Goal: Task Accomplishment & Management: Manage account settings

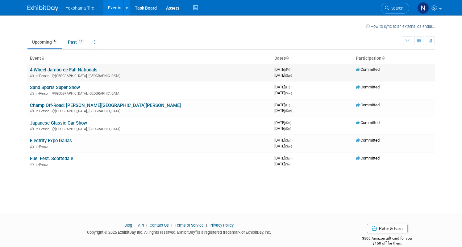
click at [68, 70] on link "4 Wheel Jamboree Fall Nationals" at bounding box center [64, 70] width 68 height 6
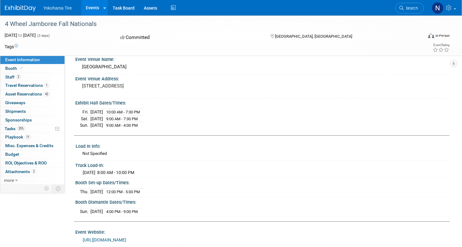
scroll to position [14, 0]
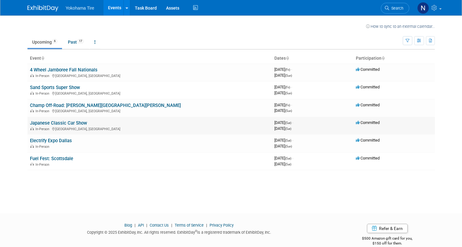
click at [74, 121] on link "Japanese Classic Car Show" at bounding box center [58, 123] width 57 height 6
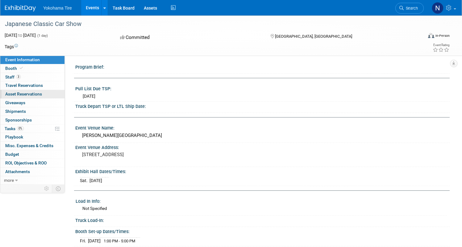
click at [39, 93] on span "Asset Reservations 0" at bounding box center [23, 93] width 37 height 5
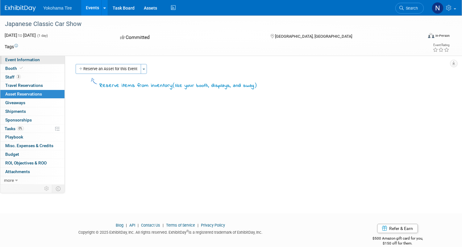
click at [52, 63] on link "Event Information" at bounding box center [32, 60] width 64 height 8
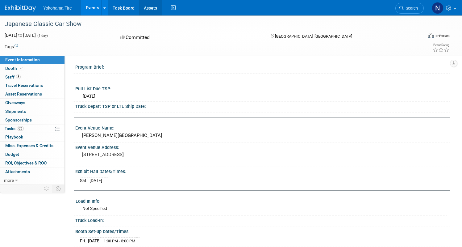
click at [162, 10] on link "Assets" at bounding box center [150, 7] width 23 height 15
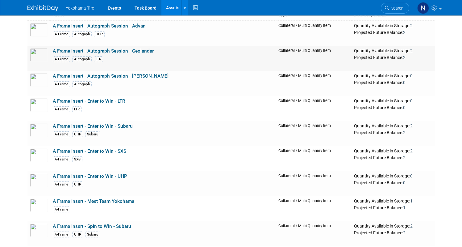
scroll to position [60, 0]
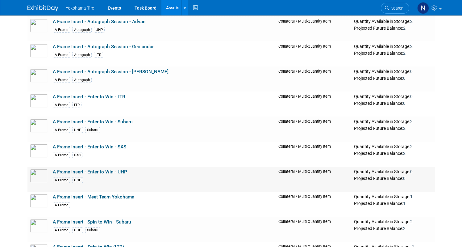
click at [94, 172] on link "A Frame Insert - Enter to Win - UHP" at bounding box center [90, 172] width 74 height 6
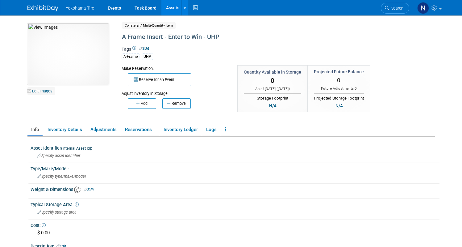
click at [38, 92] on link "Edit Images" at bounding box center [40, 91] width 27 height 8
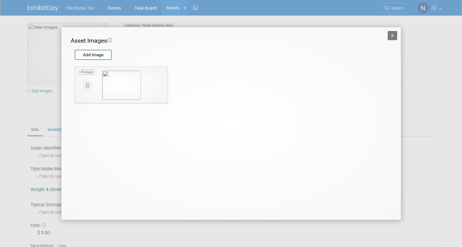
click at [131, 73] on img at bounding box center [121, 84] width 39 height 29
click at [110, 41] on icon at bounding box center [109, 40] width 5 height 5
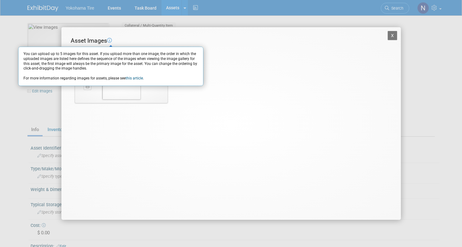
click at [110, 41] on icon at bounding box center [109, 40] width 5 height 5
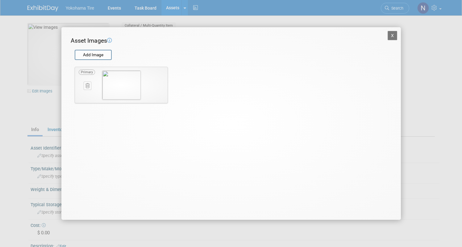
click at [394, 34] on button "X" at bounding box center [393, 35] width 10 height 9
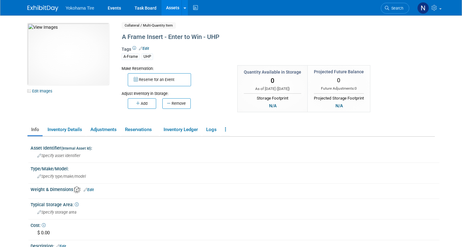
click at [227, 132] on ul "Info Inventory Details Adjustments Reservations Inventory Ledger Logs Copy/Dupl…" at bounding box center [230, 129] width 407 height 13
click at [224, 131] on link at bounding box center [225, 129] width 8 height 11
click at [101, 134] on link "Adjustments" at bounding box center [103, 129] width 33 height 11
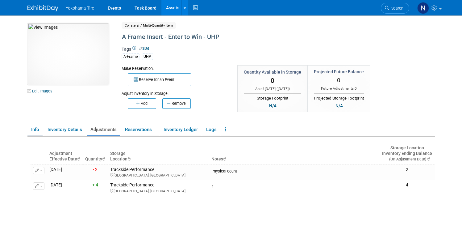
click at [31, 133] on link "Info" at bounding box center [34, 129] width 15 height 11
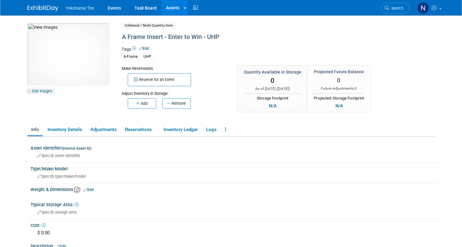
click at [29, 90] on link "Edit Images" at bounding box center [40, 91] width 27 height 8
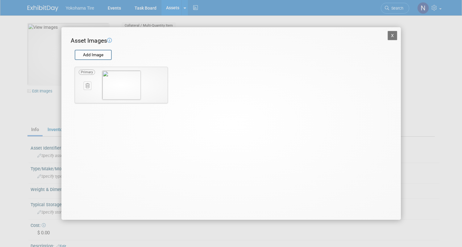
click at [395, 36] on button "X" at bounding box center [393, 35] width 10 height 9
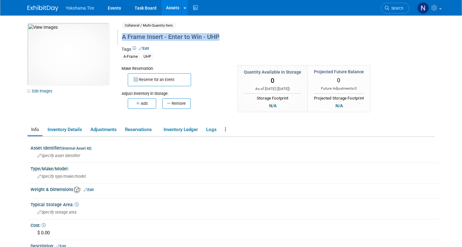
drag, startPoint x: 219, startPoint y: 37, endPoint x: 119, endPoint y: 37, distance: 100.0
click at [120, 37] on div "A Frame Insert - Enter to Win - UHP" at bounding box center [255, 36] width 270 height 11
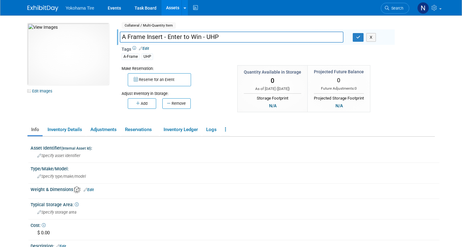
drag, startPoint x: 219, startPoint y: 36, endPoint x: 135, endPoint y: 31, distance: 84.1
click at [135, 31] on div "A Frame Insert - Enter to Win - UHP A Frame Insert - Enter to Win - UHP X" at bounding box center [256, 37] width 278 height 16
click at [86, 97] on div "10050748-10722959-dd014da1-f3f5-495a-ae45-db0d4b60237c.jpg Edit Images Collater…" at bounding box center [231, 71] width 417 height 96
click at [40, 89] on link "Edit Images" at bounding box center [40, 91] width 27 height 8
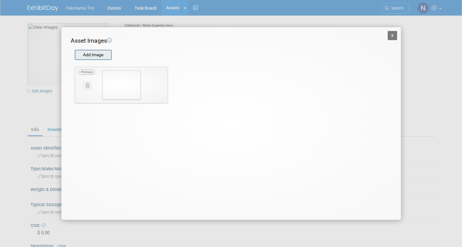
click at [107, 56] on input "file" at bounding box center [74, 54] width 73 height 9
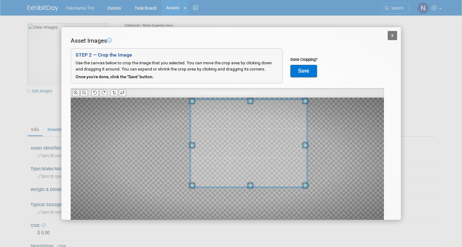
click at [279, 101] on div at bounding box center [248, 143] width 117 height 88
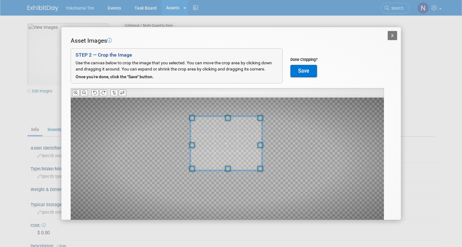
click at [258, 143] on span at bounding box center [261, 145] width 6 height 6
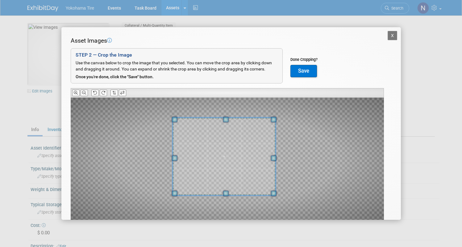
click at [224, 194] on span at bounding box center [226, 193] width 6 height 6
click at [95, 94] on icon at bounding box center [95, 93] width 4 height 4
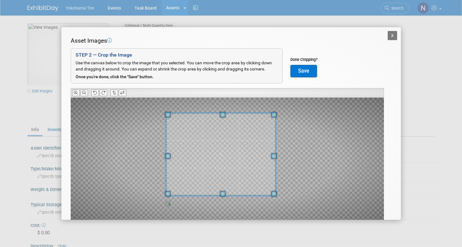
click at [164, 115] on div at bounding box center [227, 158] width 313 height 123
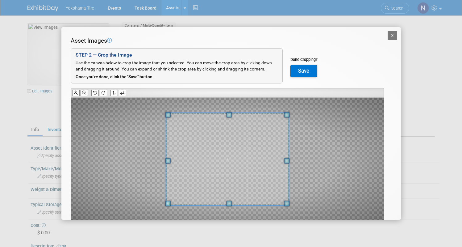
click at [288, 209] on div at bounding box center [227, 158] width 313 height 123
click at [97, 93] on icon at bounding box center [95, 93] width 4 height 4
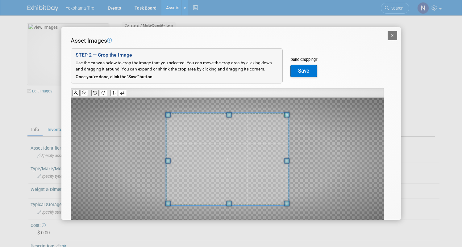
click at [97, 93] on icon at bounding box center [95, 93] width 4 height 4
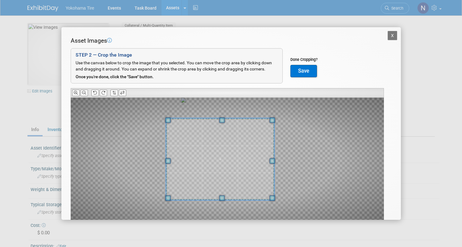
click at [272, 160] on span at bounding box center [273, 161] width 6 height 6
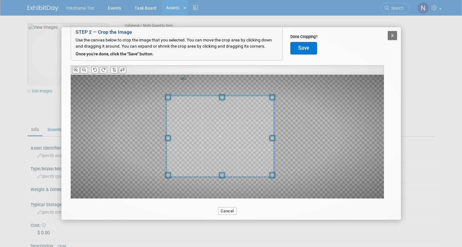
scroll to position [30, 0]
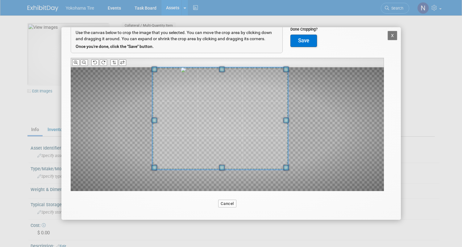
click at [225, 69] on div at bounding box center [219, 118] width 135 height 102
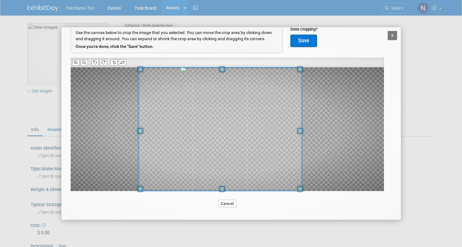
click at [230, 188] on div at bounding box center [220, 128] width 164 height 123
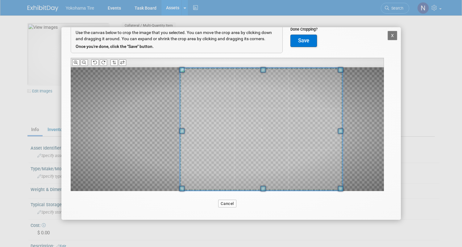
click at [184, 140] on span at bounding box center [261, 129] width 163 height 122
click at [342, 129] on span at bounding box center [340, 131] width 6 height 6
click at [344, 139] on span at bounding box center [344, 129] width 2 height 123
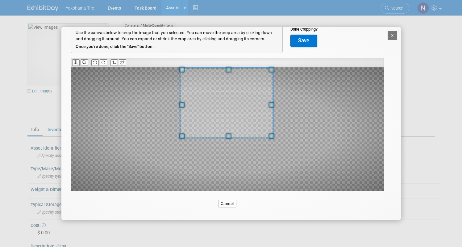
click at [272, 195] on div "Asset Images Add Image STEP 2 — Crop the Image Use the canvas below to crop the…" at bounding box center [231, 108] width 321 height 204
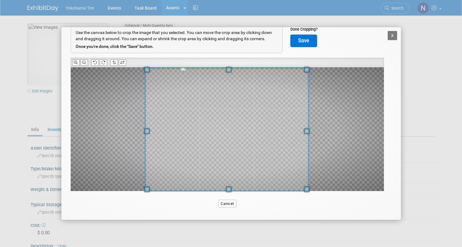
click at [230, 189] on span at bounding box center [229, 189] width 6 height 6
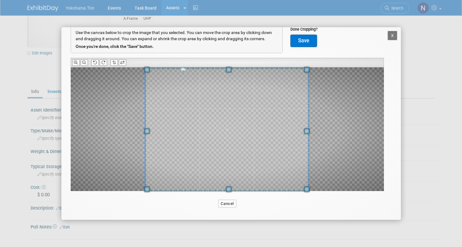
scroll to position [0, 0]
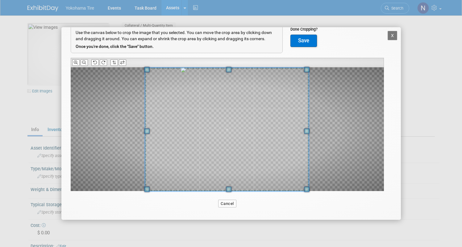
click at [388, 39] on button "X" at bounding box center [393, 35] width 10 height 9
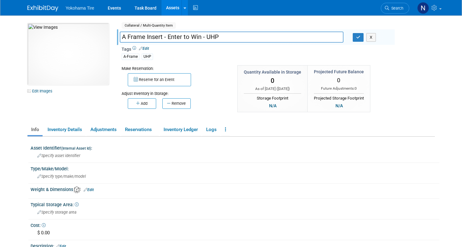
click at [74, 110] on div "10050748-10722959-dd014da1-f3f5-495a-ae45-db0d4b60237c.jpg Edit Images Collater…" at bounding box center [231, 71] width 417 height 96
click at [310, 54] on div "A-Frame UHP" at bounding box center [256, 55] width 268 height 7
click at [36, 90] on link "Edit Images" at bounding box center [40, 91] width 27 height 8
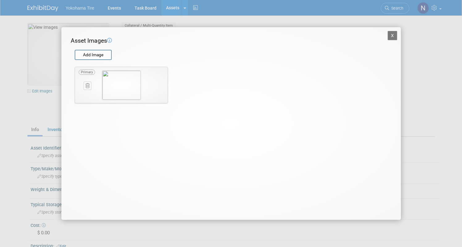
click at [126, 81] on img at bounding box center [121, 84] width 39 height 29
click at [391, 37] on button "X" at bounding box center [393, 35] width 10 height 9
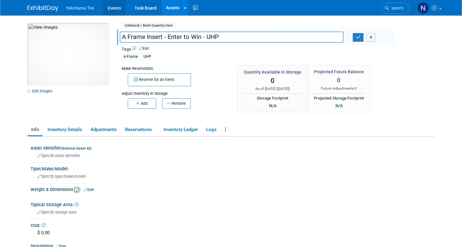
click at [107, 3] on link "Events" at bounding box center [114, 7] width 23 height 15
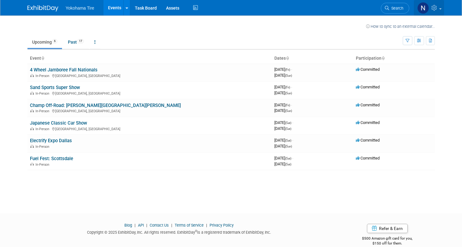
click at [444, 9] on link at bounding box center [429, 7] width 30 height 15
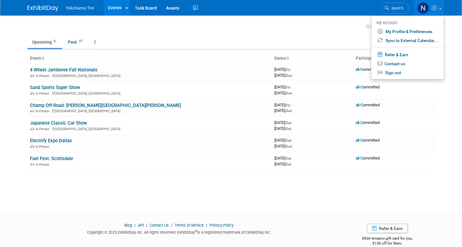
click at [331, 42] on ul "Upcoming 6 Past 17 All Events 23 Past and Upcoming Grouped Annually Events grou…" at bounding box center [214, 42] width 375 height 14
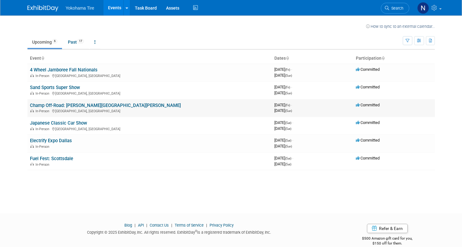
click at [92, 105] on link "Champ Off-Road: [PERSON_NAME][GEOGRAPHIC_DATA][PERSON_NAME]" at bounding box center [105, 105] width 151 height 6
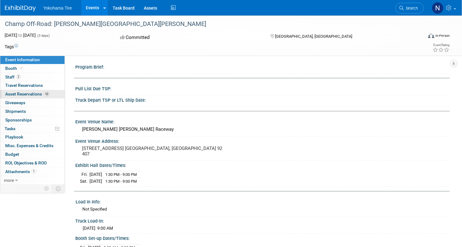
click at [47, 93] on span "Asset Reservations 10" at bounding box center [27, 93] width 44 height 5
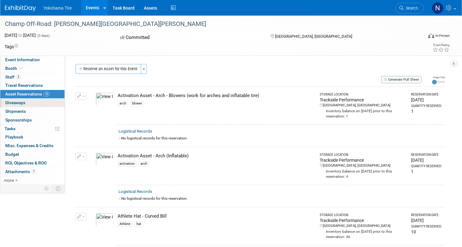
click at [25, 100] on span "Giveaways 0" at bounding box center [15, 102] width 20 height 5
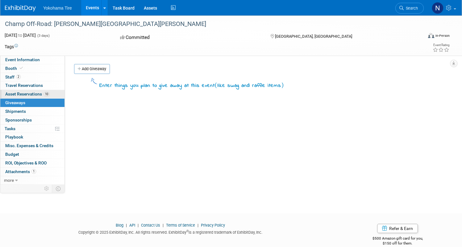
click at [47, 93] on span "Asset Reservations 10" at bounding box center [27, 93] width 44 height 5
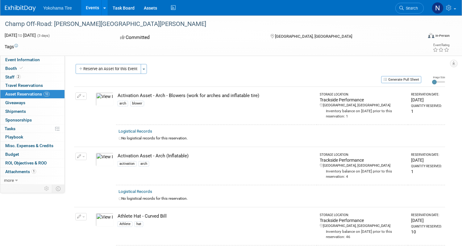
click at [114, 158] on img at bounding box center [105, 159] width 18 height 14
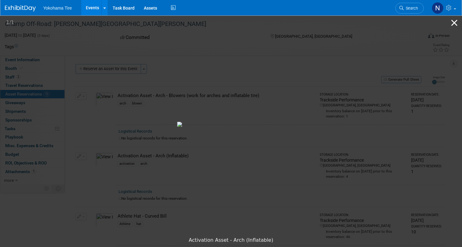
click at [455, 23] on button "Close gallery" at bounding box center [453, 22] width 15 height 15
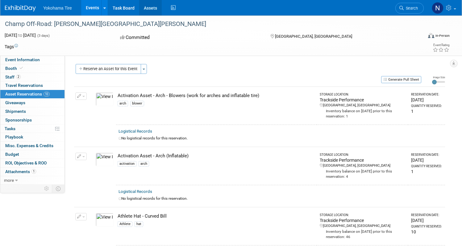
click at [162, 10] on link "Assets" at bounding box center [150, 7] width 23 height 15
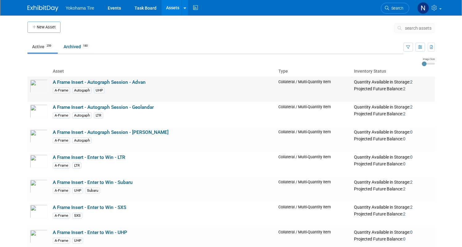
click at [106, 83] on link "A Frame Insert - Autograph Session - Advan" at bounding box center [99, 82] width 93 height 6
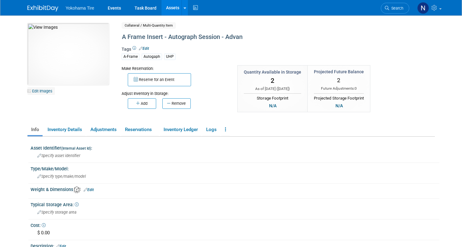
click at [37, 89] on link "Edit Images" at bounding box center [40, 91] width 27 height 8
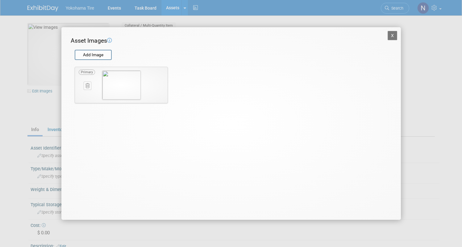
click at [390, 36] on button "X" at bounding box center [393, 35] width 10 height 9
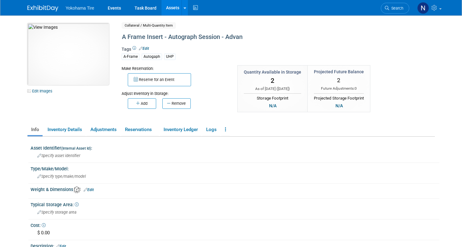
click at [75, 51] on img at bounding box center [67, 54] width 81 height 62
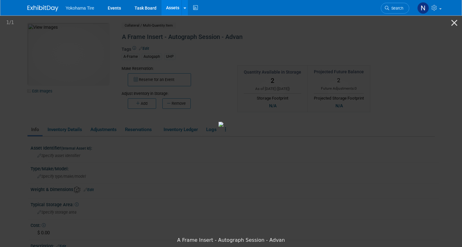
click at [274, 122] on img at bounding box center [272, 124] width 108 height 5
click at [457, 25] on button "Close gallery" at bounding box center [453, 22] width 15 height 15
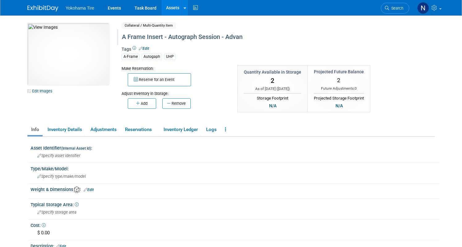
click at [223, 39] on div "A Frame Insert - Autograph Session - Advan" at bounding box center [255, 36] width 270 height 11
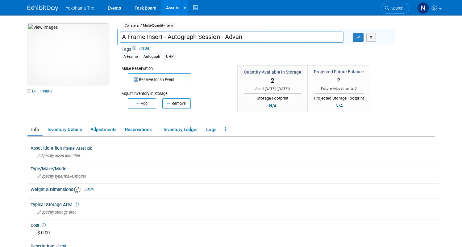
drag, startPoint x: 252, startPoint y: 39, endPoint x: 140, endPoint y: 27, distance: 112.9
click at [140, 27] on div "Collateral / Multi-Quantity Item Shared A Frame Insert - Autograph Session - Ad…" at bounding box center [256, 71] width 268 height 96
click at [81, 73] on img at bounding box center [67, 54] width 81 height 62
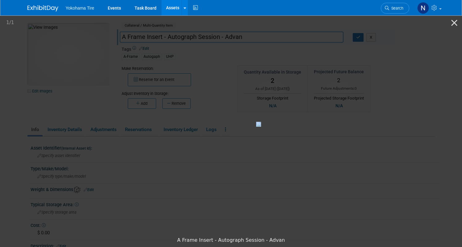
click at [336, 122] on img at bounding box center [310, 124] width 108 height 5
click at [452, 23] on button "Close gallery" at bounding box center [453, 22] width 15 height 15
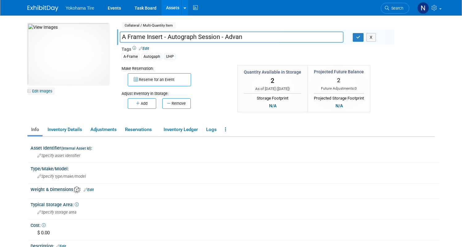
click at [37, 90] on link "Edit Images" at bounding box center [40, 91] width 27 height 8
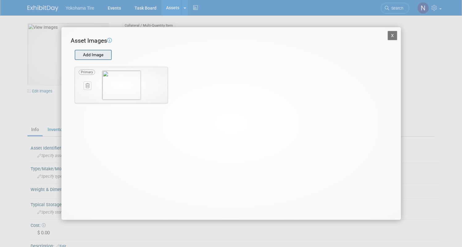
click at [81, 53] on input "file" at bounding box center [74, 54] width 73 height 9
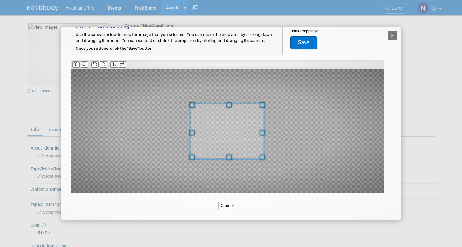
scroll to position [30, 0]
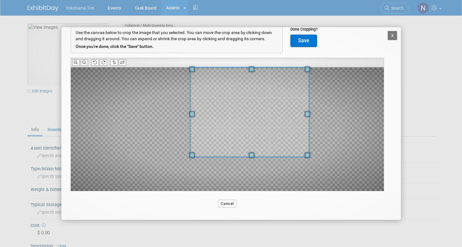
click at [253, 59] on div "Asset Images Add Image STEP 2 — Crop the Image Use the canvas below to crop the…" at bounding box center [231, 108] width 321 height 204
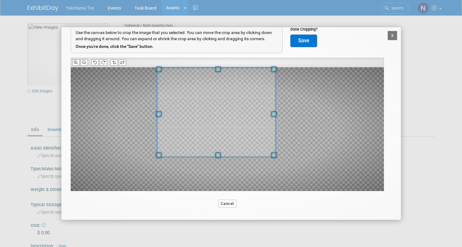
click at [217, 112] on span at bounding box center [216, 111] width 119 height 89
click at [151, 114] on div at bounding box center [227, 128] width 313 height 123
click at [115, 121] on div at bounding box center [227, 128] width 313 height 123
click at [293, 140] on div at bounding box center [227, 128] width 313 height 123
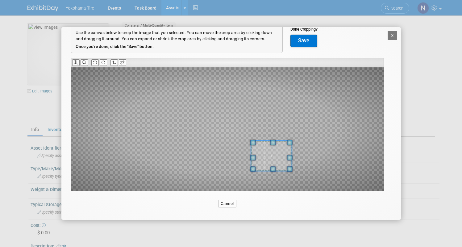
click at [257, 169] on div at bounding box center [227, 128] width 313 height 123
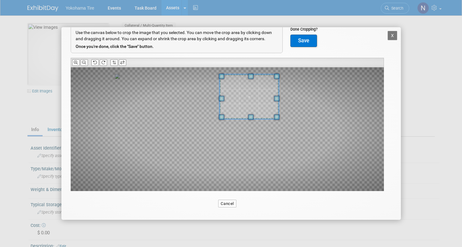
click at [249, 103] on div at bounding box center [227, 128] width 313 height 123
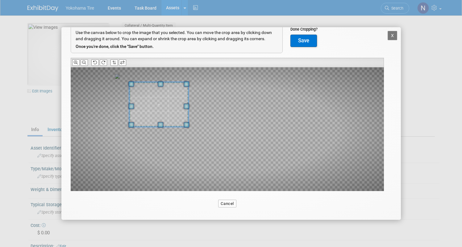
click at [168, 99] on span at bounding box center [158, 104] width 59 height 44
click at [388, 38] on button "X" at bounding box center [393, 35] width 10 height 9
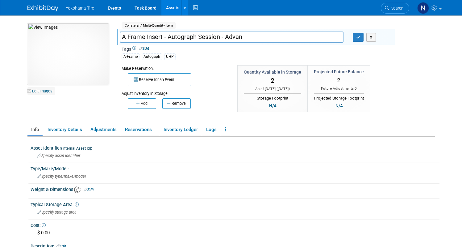
click at [33, 92] on link "Edit Images" at bounding box center [40, 91] width 27 height 8
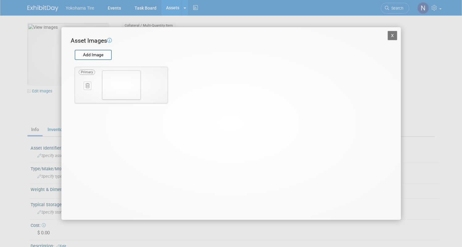
click at [394, 36] on button "X" at bounding box center [393, 35] width 10 height 9
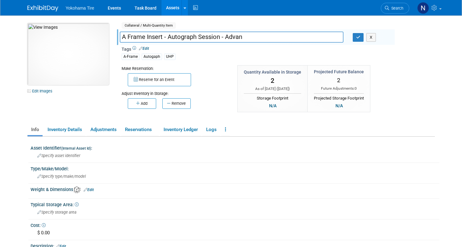
click at [82, 54] on img at bounding box center [67, 54] width 81 height 62
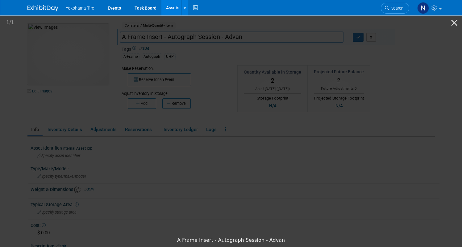
scroll to position [0, 0]
click at [289, 124] on img at bounding box center [292, 124] width 108 height 0
click at [455, 25] on button "Close gallery" at bounding box center [453, 22] width 15 height 15
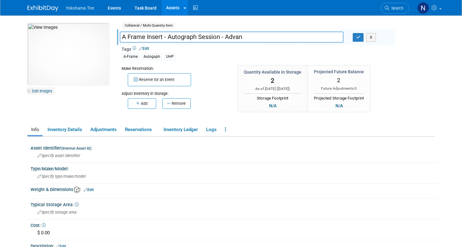
click at [35, 87] on link "Edit Images" at bounding box center [40, 91] width 27 height 8
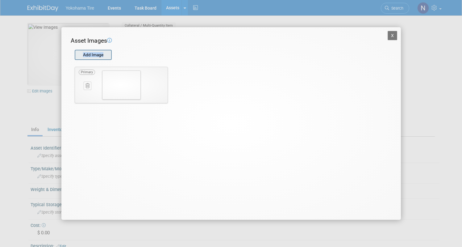
click at [85, 50] on div "Add Image" at bounding box center [93, 55] width 37 height 10
click at [131, 51] on form "Add Image" at bounding box center [227, 52] width 313 height 14
click at [95, 52] on input "file" at bounding box center [74, 54] width 73 height 9
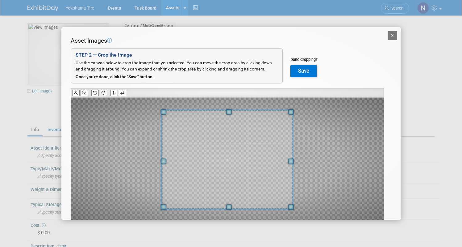
click at [104, 94] on icon at bounding box center [103, 93] width 4 height 4
click at [92, 91] on button at bounding box center [94, 92] width 7 height 6
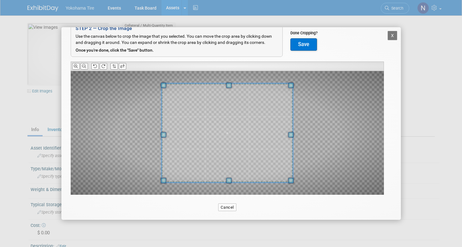
scroll to position [30, 0]
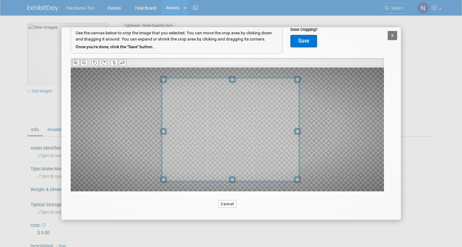
click at [299, 77] on div at bounding box center [230, 129] width 138 height 104
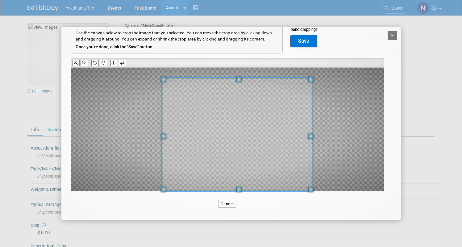
click at [329, 196] on div "Asset Images Add Image STEP 2 — Crop the Image Use the canvas below to crop the…" at bounding box center [231, 108] width 321 height 204
click at [377, 133] on div at bounding box center [227, 129] width 313 height 123
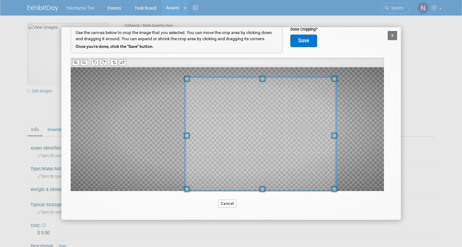
click at [289, 118] on span at bounding box center [260, 134] width 151 height 114
click at [86, 64] on icon at bounding box center [84, 62] width 4 height 4
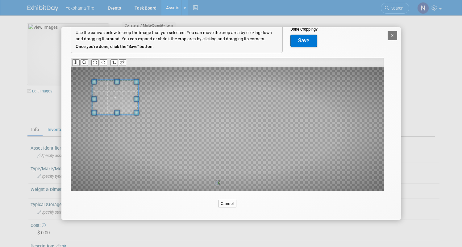
click at [102, 108] on div at bounding box center [227, 128] width 313 height 123
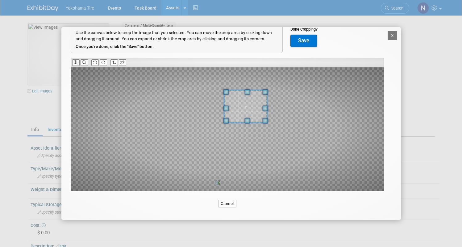
click at [245, 118] on div at bounding box center [227, 128] width 313 height 123
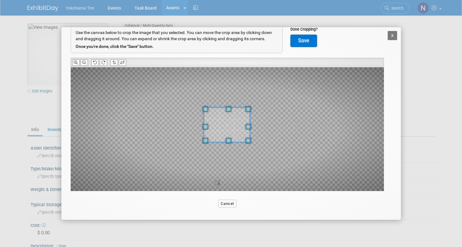
click at [267, 133] on div at bounding box center [227, 128] width 313 height 123
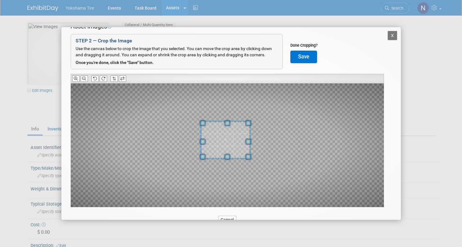
scroll to position [7, 0]
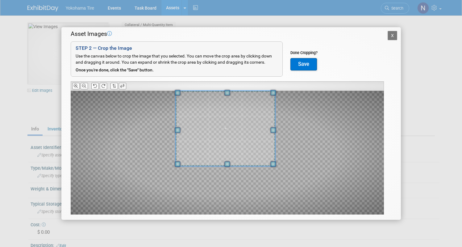
click at [221, 91] on div at bounding box center [226, 128] width 100 height 75
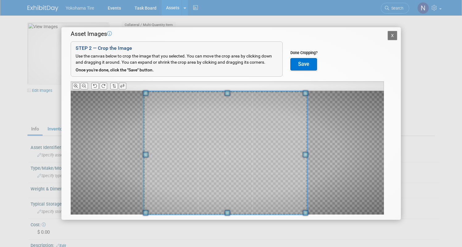
click at [223, 246] on html "Yokohama Tire Events Task Board Assets New Asset" at bounding box center [231, 122] width 462 height 247
click at [85, 86] on icon at bounding box center [84, 86] width 4 height 4
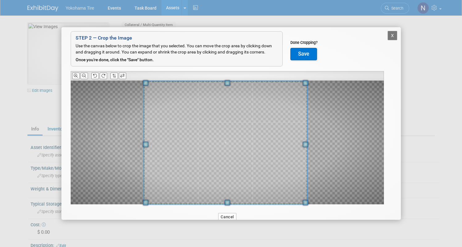
scroll to position [19, 0]
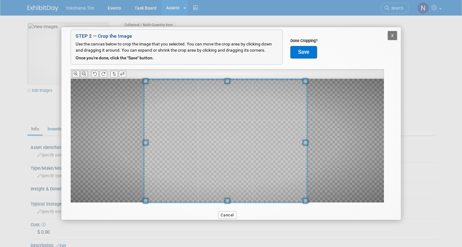
click at [86, 73] on icon at bounding box center [84, 74] width 4 height 4
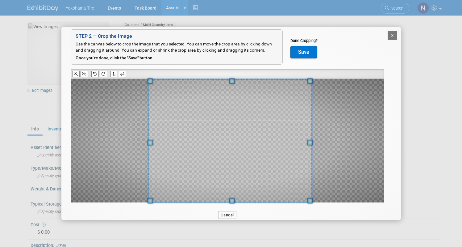
click at [261, 129] on span at bounding box center [230, 140] width 164 height 123
click at [330, 106] on div at bounding box center [227, 140] width 313 height 123
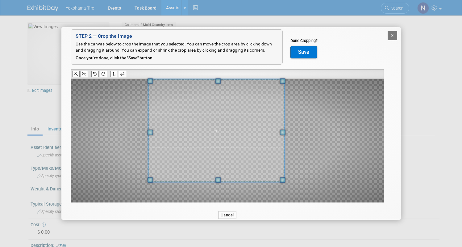
click at [282, 180] on span at bounding box center [283, 180] width 6 height 6
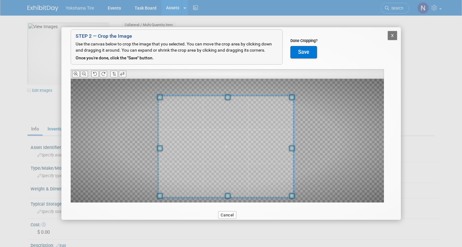
click at [227, 132] on span at bounding box center [226, 146] width 136 height 102
click at [83, 75] on icon at bounding box center [84, 74] width 4 height 4
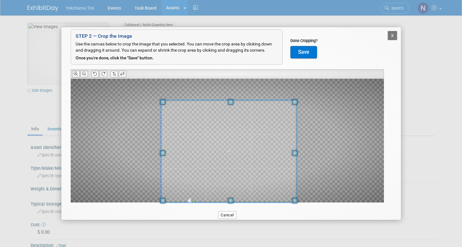
click at [238, 119] on span at bounding box center [229, 151] width 136 height 102
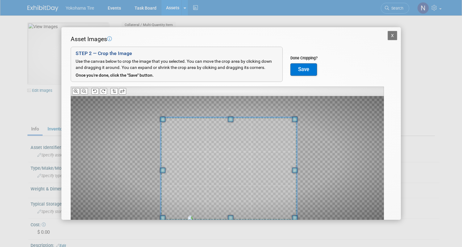
scroll to position [0, 0]
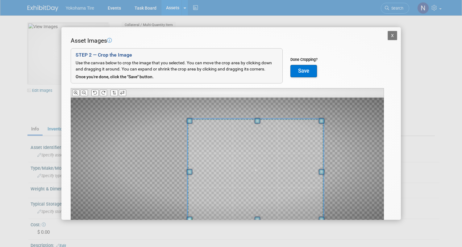
click at [272, 156] on span at bounding box center [256, 170] width 136 height 102
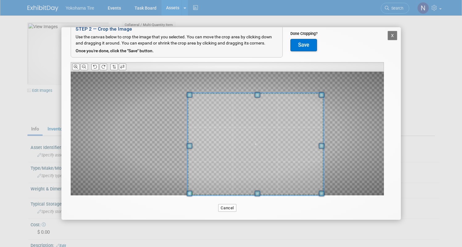
scroll to position [30, 0]
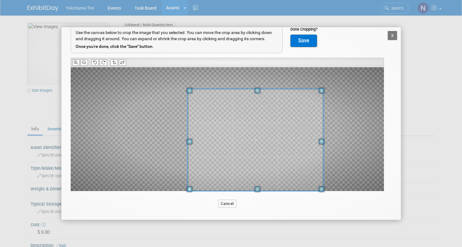
click at [312, 44] on button "Save" at bounding box center [303, 41] width 27 height 12
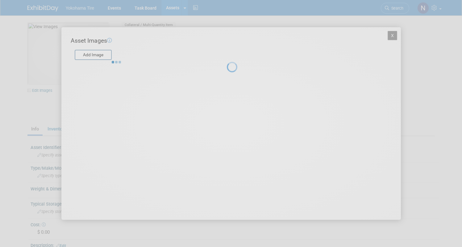
scroll to position [0, 0]
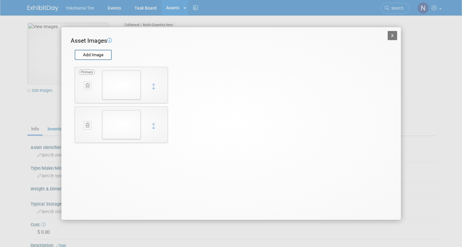
click at [118, 124] on img at bounding box center [121, 124] width 39 height 29
click at [87, 126] on icon at bounding box center [87, 125] width 4 height 5
click at [84, 133] on icon "button" at bounding box center [84, 132] width 4 height 4
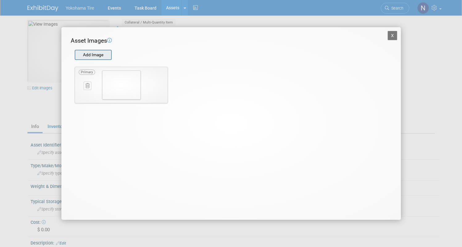
click at [87, 52] on input "file" at bounding box center [74, 54] width 73 height 9
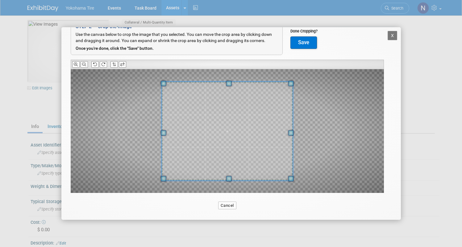
scroll to position [30, 0]
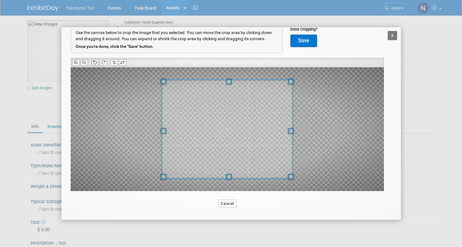
click at [92, 64] on button at bounding box center [94, 62] width 7 height 6
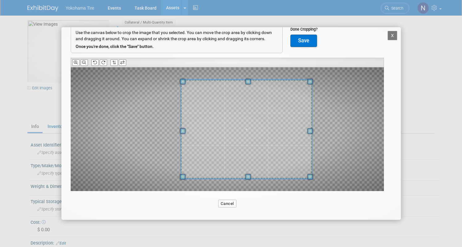
click at [281, 129] on span at bounding box center [245, 129] width 131 height 99
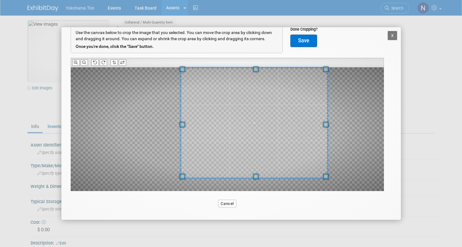
click at [321, 63] on div "Asset Images Add Image STEP 2 — Crop the Image Use the canvas below to crop the…" at bounding box center [231, 108] width 321 height 204
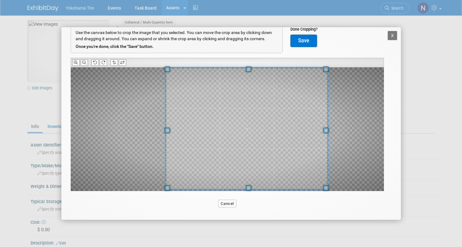
click at [165, 207] on div "Asset Images Add Image STEP 2 — Crop the Image Use the canvas below to crop the…" at bounding box center [231, 108] width 321 height 204
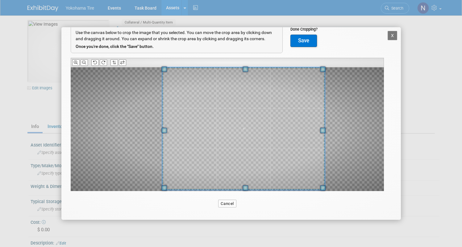
click at [269, 133] on span at bounding box center [243, 128] width 163 height 122
click at [247, 197] on div "Asset Images Add Image STEP 2 — Crop the Image Use the canvas below to crop the…" at bounding box center [231, 108] width 321 height 204
click at [303, 41] on button "Save" at bounding box center [303, 41] width 27 height 12
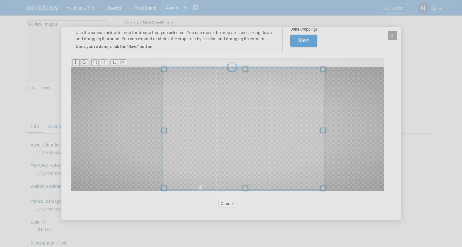
scroll to position [0, 0]
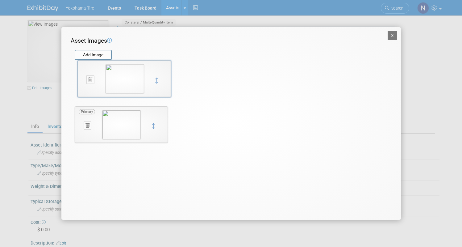
drag, startPoint x: 155, startPoint y: 126, endPoint x: 157, endPoint y: 81, distance: 45.1
click at [250, 92] on div "Asset Images Add Image STEP 2 — Crop the Image Use the canvas below to crop the…" at bounding box center [231, 91] width 321 height 111
click at [394, 37] on button "X" at bounding box center [393, 35] width 10 height 9
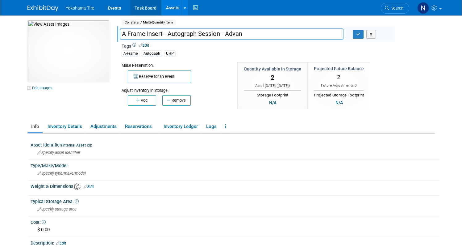
click at [147, 5] on link "Task Board" at bounding box center [145, 7] width 31 height 15
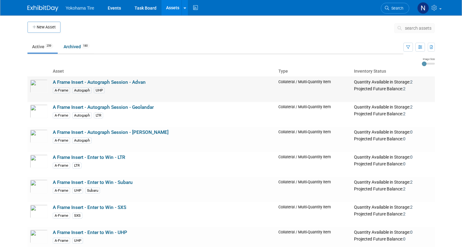
click at [99, 81] on link "A Frame Insert - Autograph Session - Advan" at bounding box center [99, 82] width 93 height 6
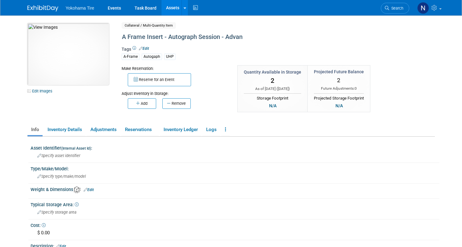
click at [72, 54] on img at bounding box center [67, 54] width 81 height 62
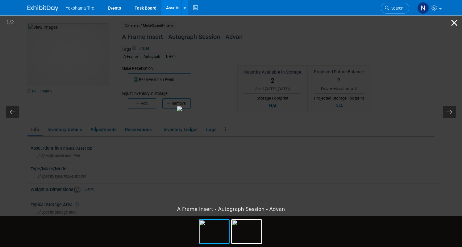
click at [456, 23] on button "Close gallery" at bounding box center [453, 22] width 15 height 15
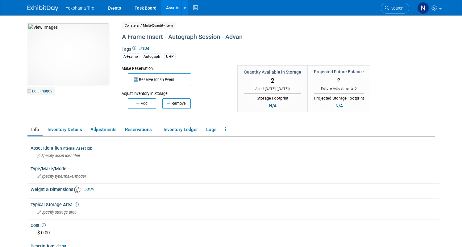
click at [41, 91] on link "Edit Images" at bounding box center [40, 91] width 27 height 8
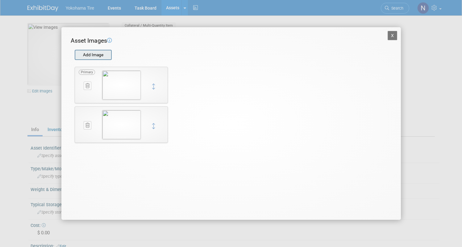
click at [103, 54] on input "file" at bounding box center [74, 54] width 73 height 9
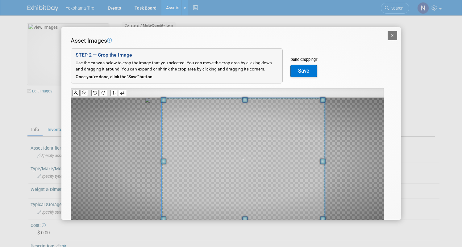
click at [323, 165] on div at bounding box center [242, 159] width 163 height 123
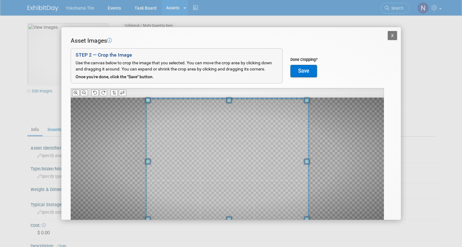
click at [255, 164] on span at bounding box center [227, 159] width 163 height 122
click at [97, 94] on icon at bounding box center [95, 93] width 4 height 4
click at [156, 96] on div "Asset Images Add Image STEP 2 — Crop the Image Use the canvas below to crop the…" at bounding box center [231, 138] width 321 height 204
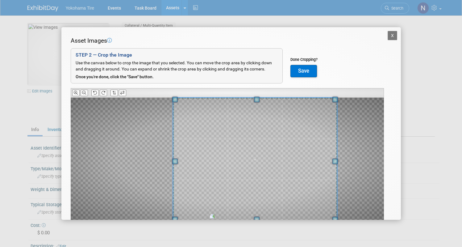
click at [254, 133] on span at bounding box center [255, 158] width 164 height 123
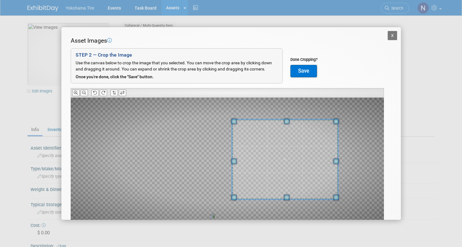
click at [209, 157] on div at bounding box center [227, 158] width 313 height 123
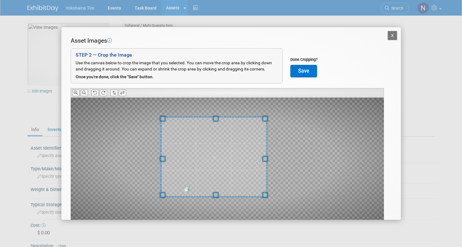
click at [210, 151] on span at bounding box center [214, 157] width 106 height 80
click at [388, 36] on button "X" at bounding box center [393, 35] width 10 height 9
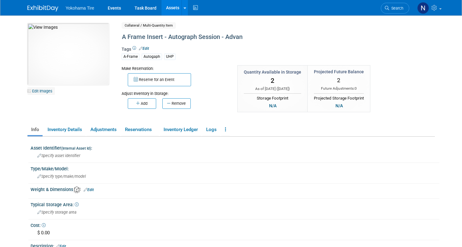
click at [40, 92] on link "Edit Images" at bounding box center [40, 91] width 27 height 8
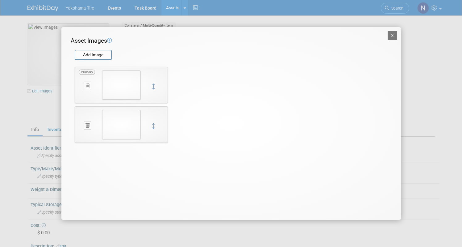
click at [394, 37] on button "X" at bounding box center [393, 35] width 10 height 9
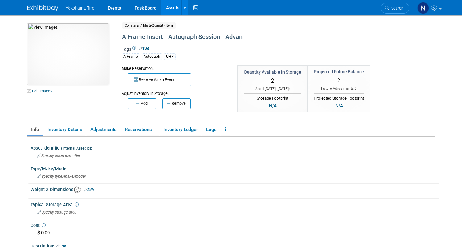
click at [78, 7] on span "Yokohama Tire" at bounding box center [80, 8] width 29 height 5
click at [105, 13] on link "Events" at bounding box center [114, 7] width 23 height 15
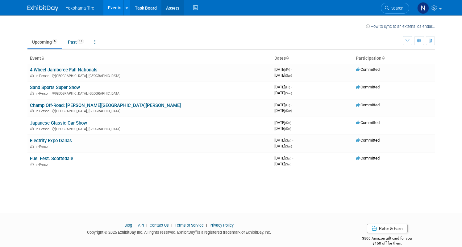
click at [170, 8] on link "Assets" at bounding box center [172, 7] width 23 height 15
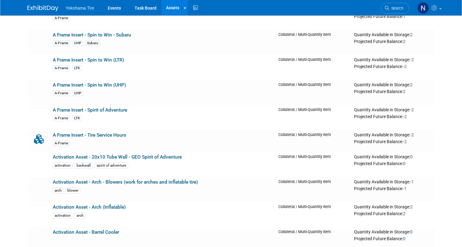
scroll to position [249, 0]
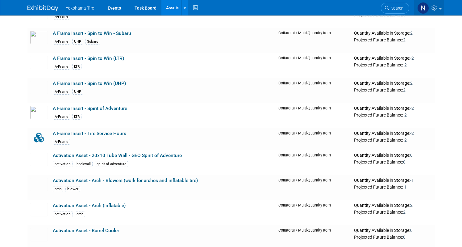
click at [437, 6] on icon at bounding box center [434, 8] width 7 height 6
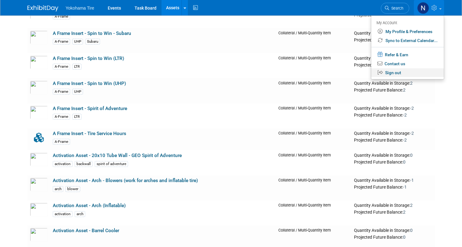
click at [393, 73] on link "Sign out" at bounding box center [407, 72] width 73 height 9
